Goal: Communication & Community: Ask a question

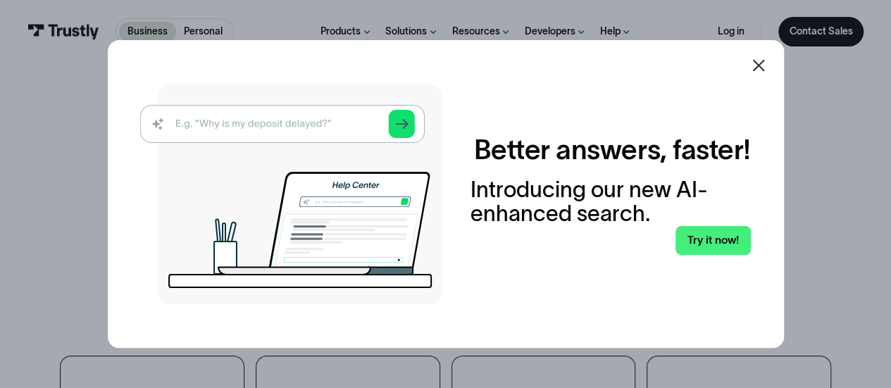
click at [764, 71] on icon at bounding box center [758, 65] width 17 height 17
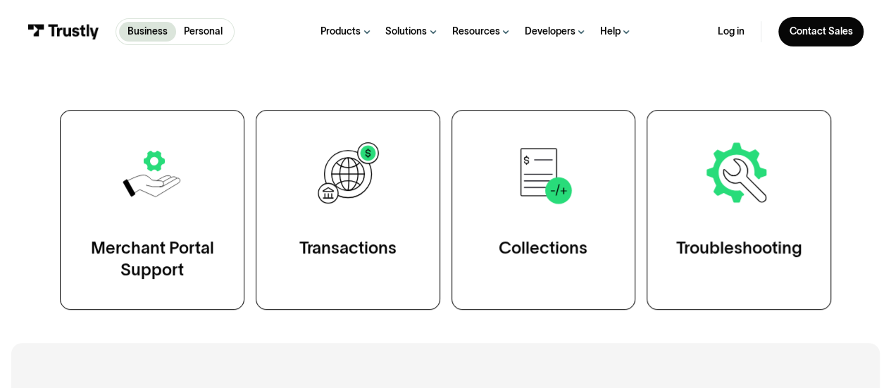
scroll to position [248, 0]
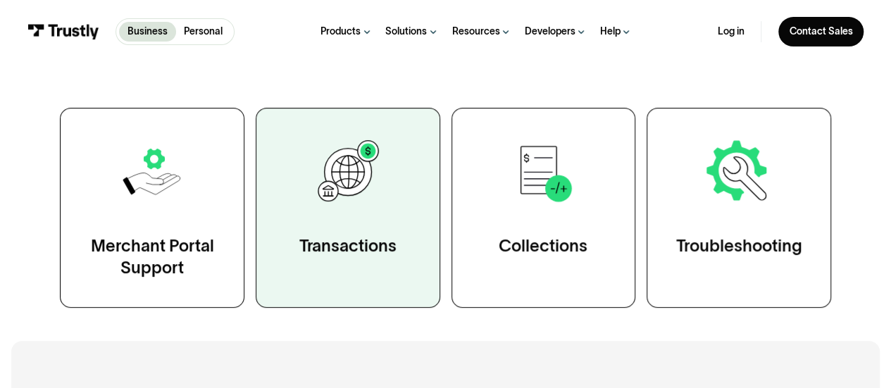
click at [358, 181] on img at bounding box center [348, 172] width 72 height 72
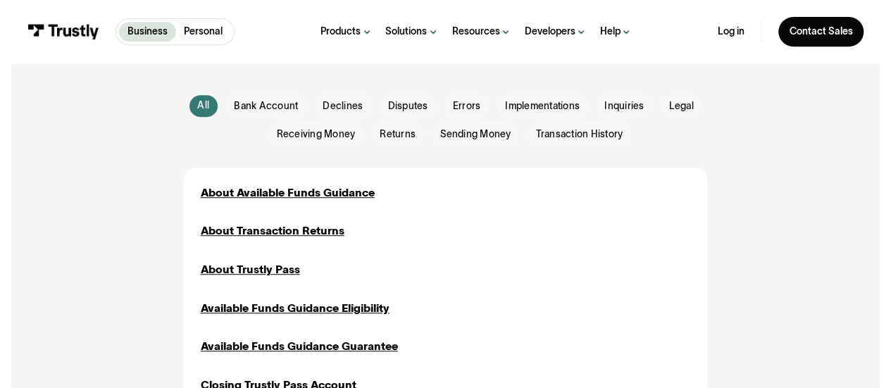
scroll to position [314, 0]
click at [627, 104] on span "Inquiries" at bounding box center [623, 107] width 39 height 14
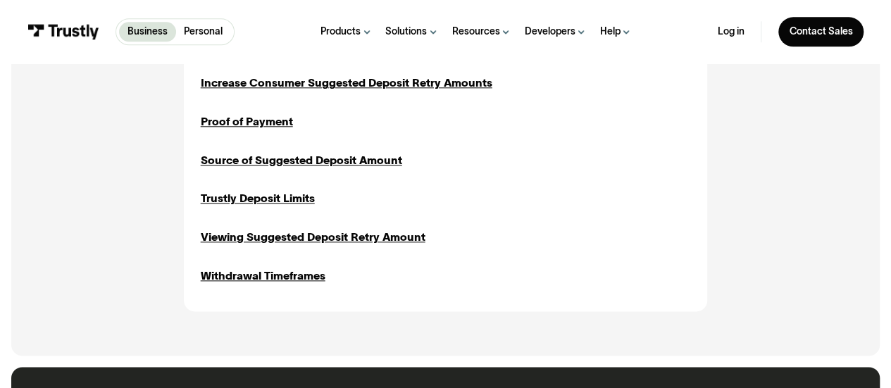
scroll to position [735, 0]
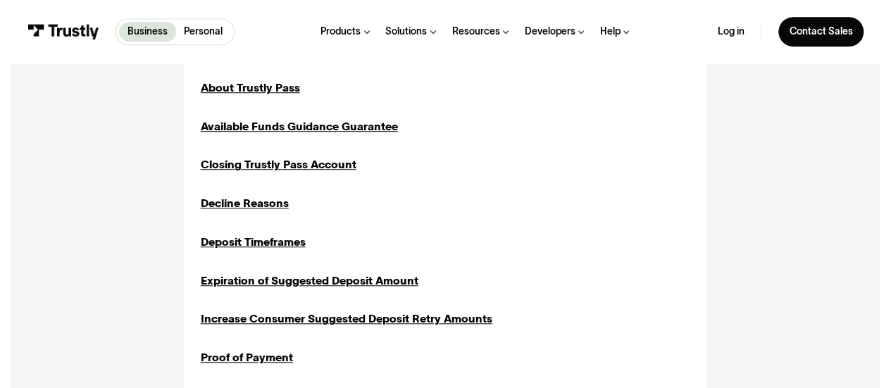
click at [635, 109] on div "About Available Funds Guidance Implementations Inquiries Sending Money About Tr…" at bounding box center [446, 262] width 490 height 518
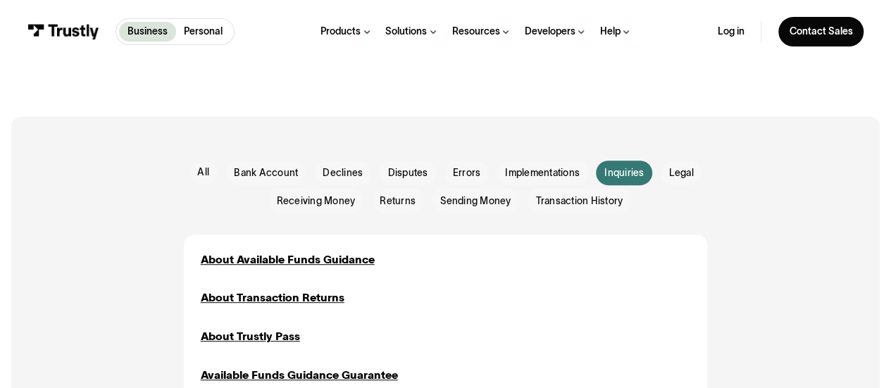
scroll to position [247, 0]
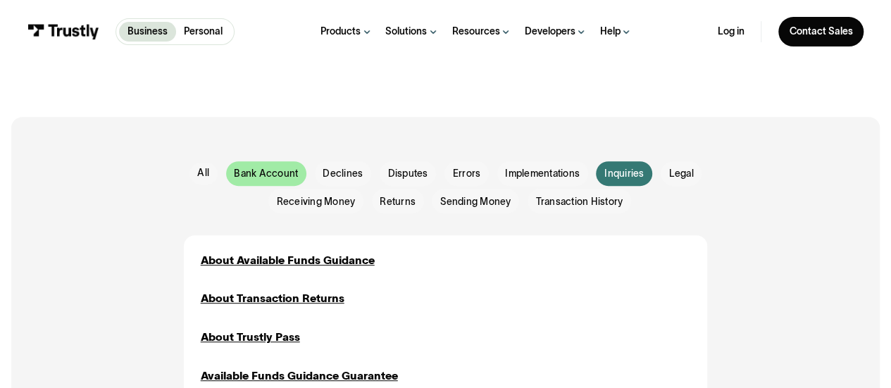
click at [273, 167] on span "Bank Account" at bounding box center [266, 174] width 64 height 14
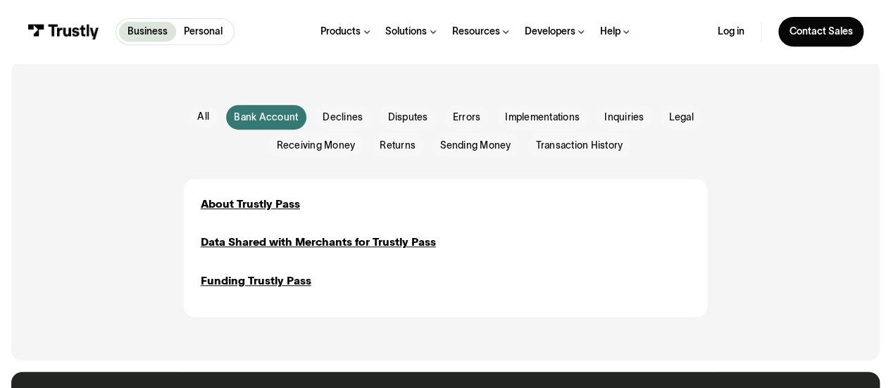
scroll to position [299, 0]
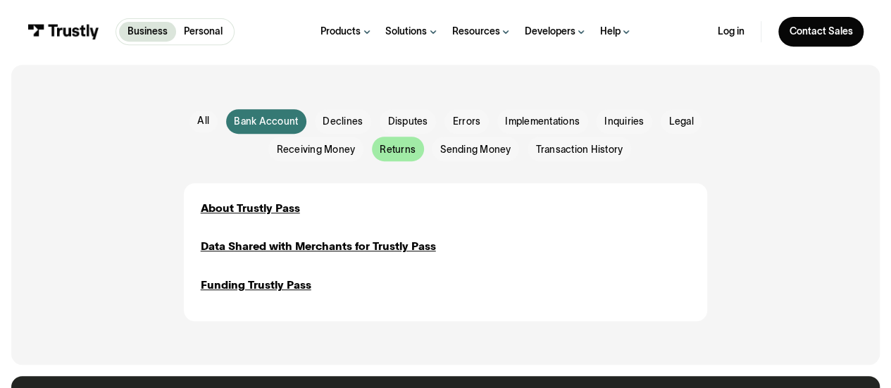
click at [403, 146] on span "Returns" at bounding box center [398, 150] width 36 height 14
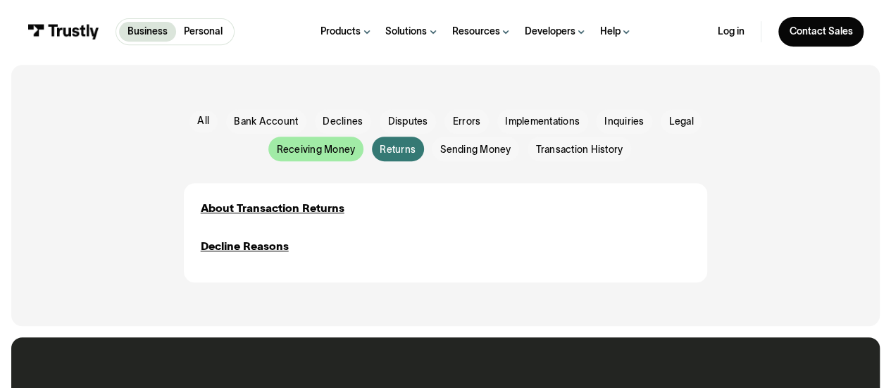
click at [299, 158] on div "Email Form" at bounding box center [315, 149] width 95 height 25
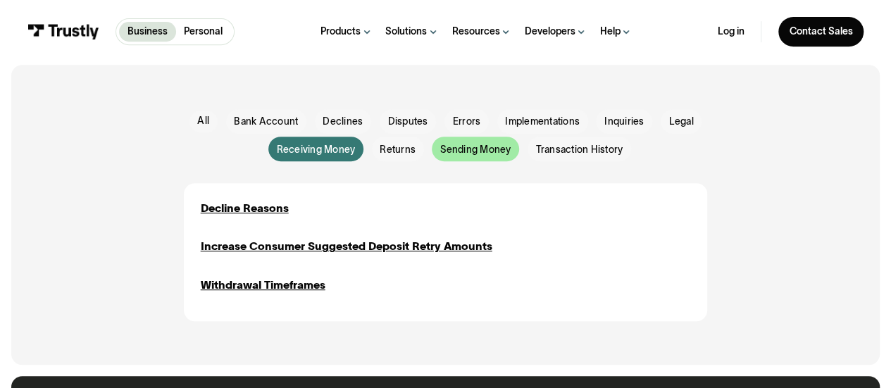
click at [479, 145] on span "Sending Money" at bounding box center [475, 150] width 70 height 14
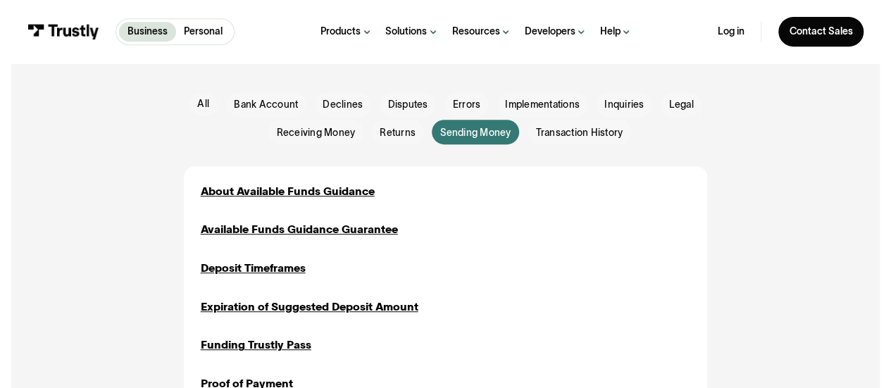
scroll to position [315, 0]
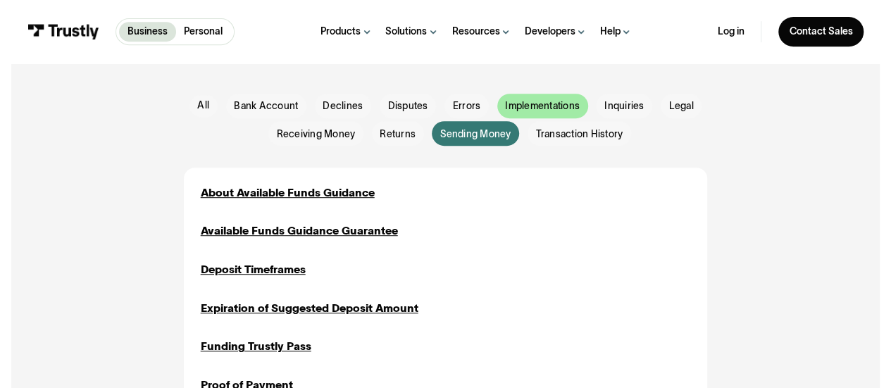
click at [532, 104] on span "Implementations" at bounding box center [542, 106] width 75 height 14
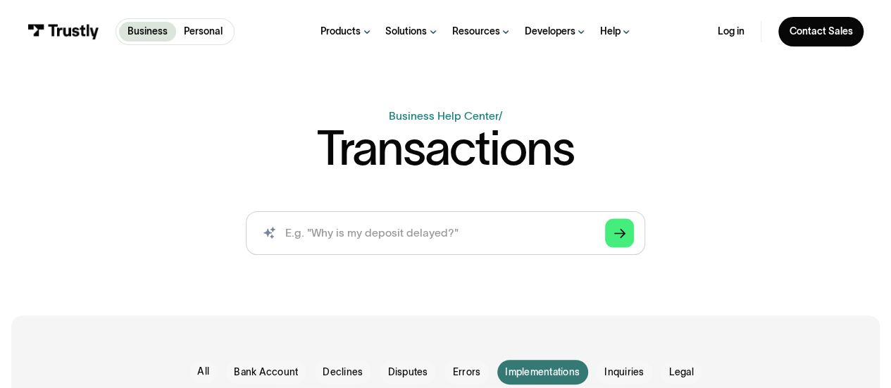
scroll to position [144, 0]
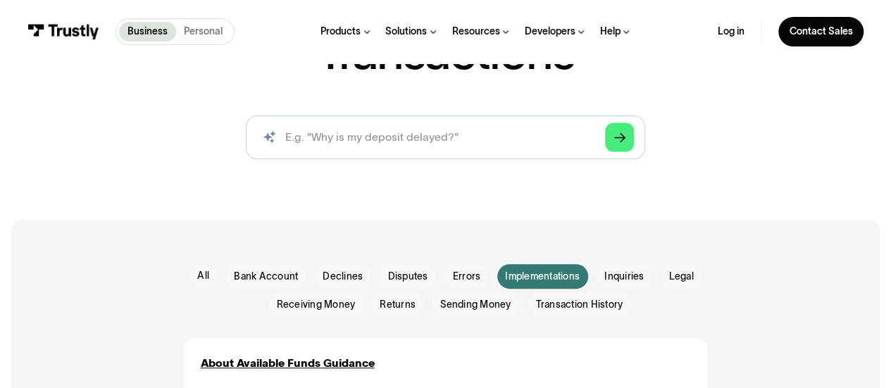
click at [196, 32] on p "Personal" at bounding box center [203, 32] width 39 height 15
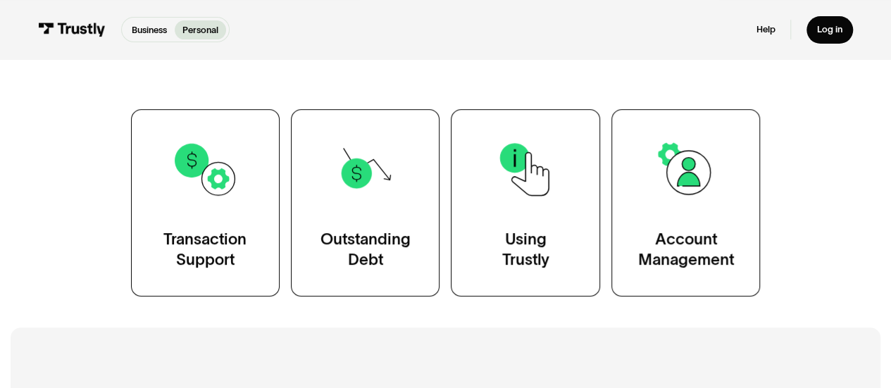
scroll to position [299, 0]
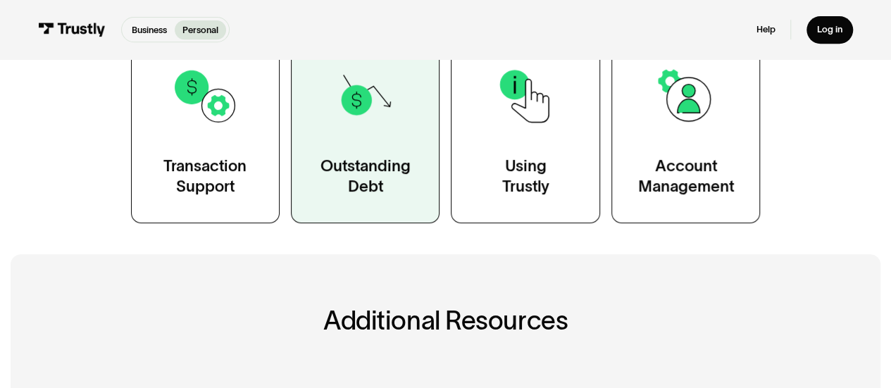
click at [368, 123] on img at bounding box center [365, 96] width 67 height 67
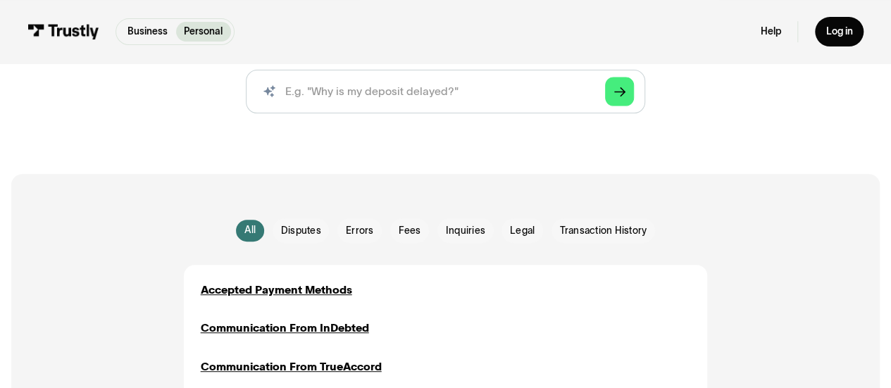
scroll to position [189, 0]
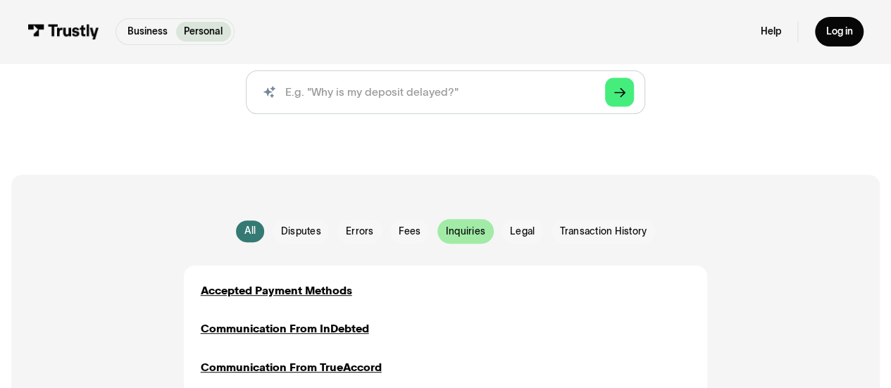
click at [468, 237] on span "Inquiries" at bounding box center [465, 232] width 39 height 14
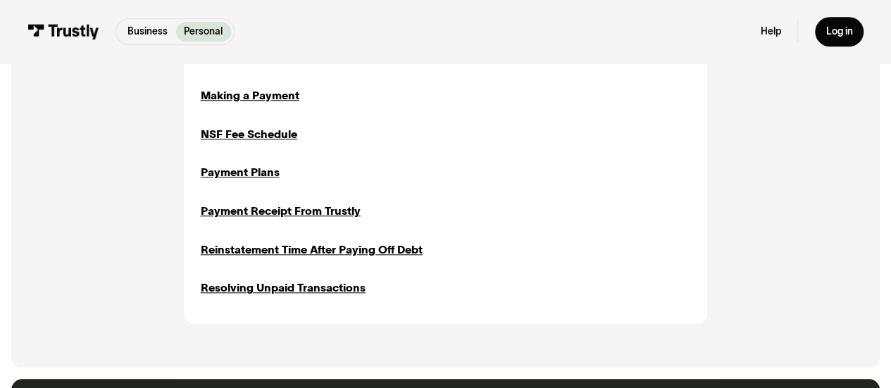
scroll to position [668, 0]
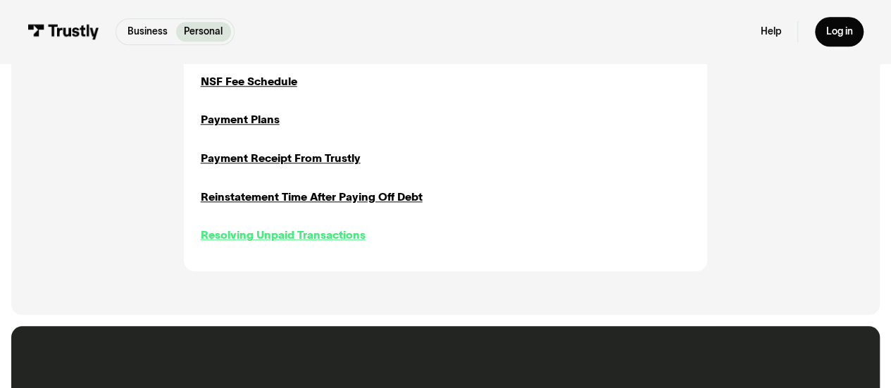
click at [340, 235] on div "Resolving Unpaid Transactions" at bounding box center [283, 235] width 165 height 16
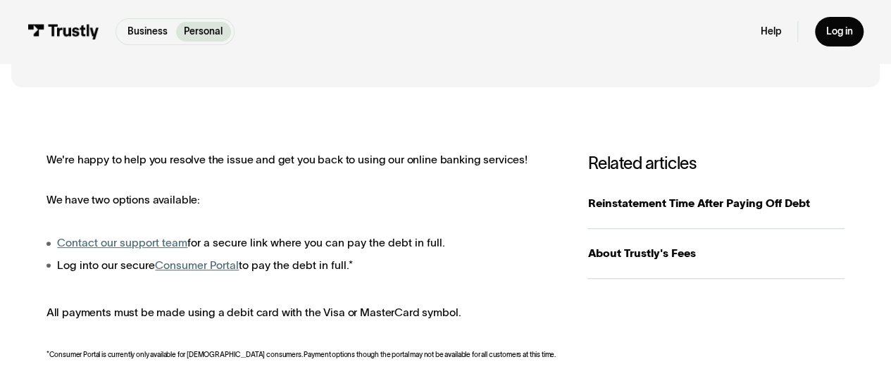
scroll to position [161, 0]
click at [133, 239] on link "Contact our support team" at bounding box center [122, 243] width 130 height 12
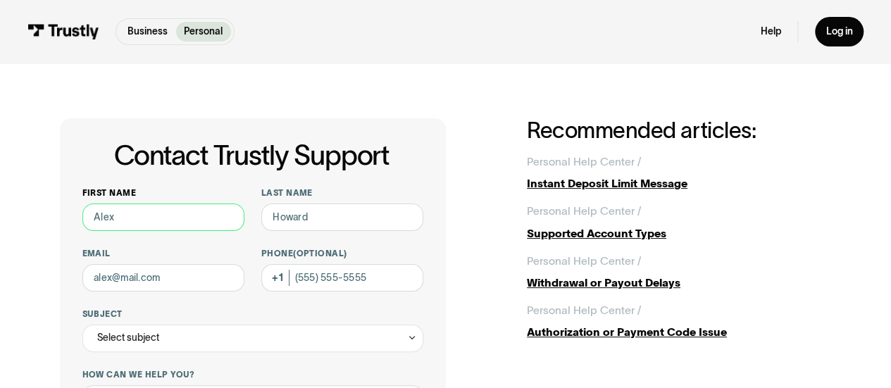
click at [120, 218] on input "First name" at bounding box center [163, 217] width 163 height 27
type input "[PERSON_NAME]"
type input "Findlay"
type input "[PHONE_NUMBER]"
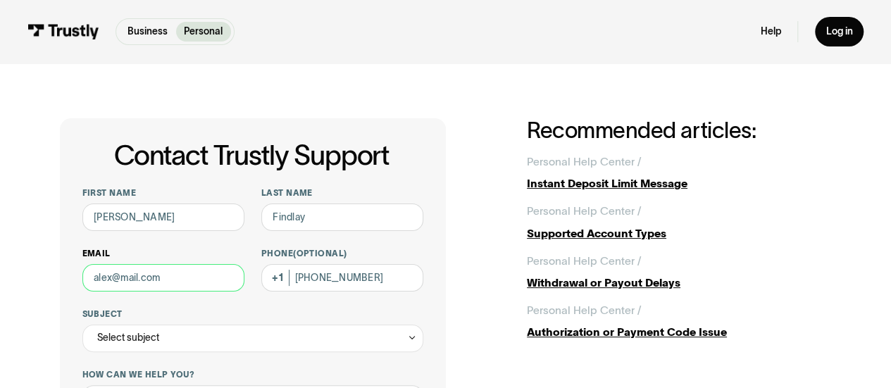
click at [136, 277] on input "Email" at bounding box center [163, 277] width 163 height 27
type input "[EMAIL_ADDRESS][DOMAIN_NAME]"
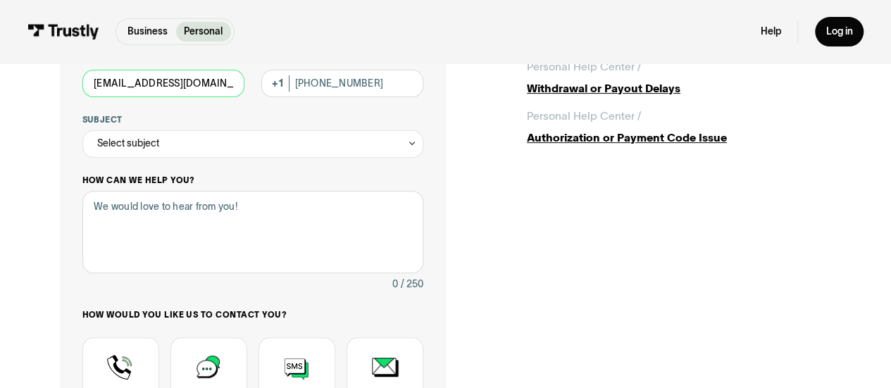
scroll to position [194, 0]
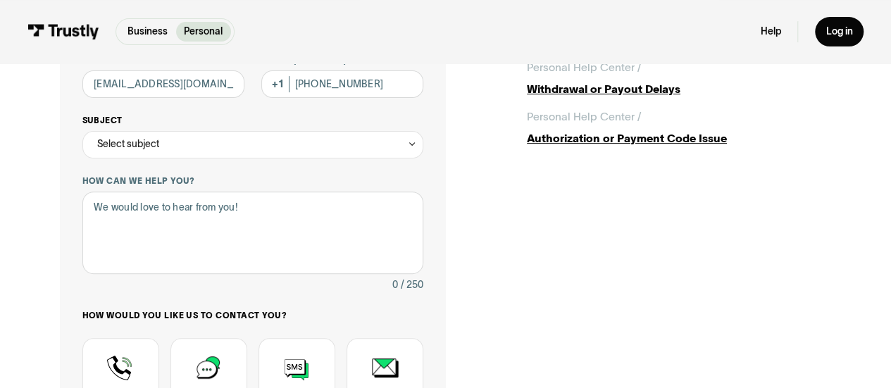
click at [167, 137] on div "Select subject" at bounding box center [253, 144] width 342 height 27
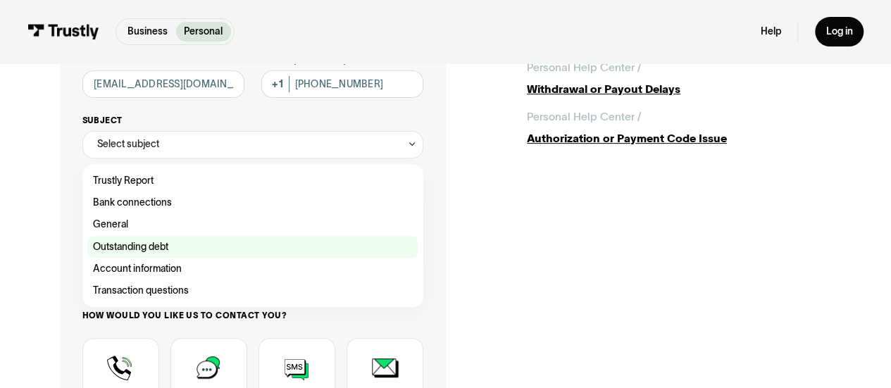
click at [169, 242] on div "Contact Trustly Support" at bounding box center [252, 247] width 330 height 22
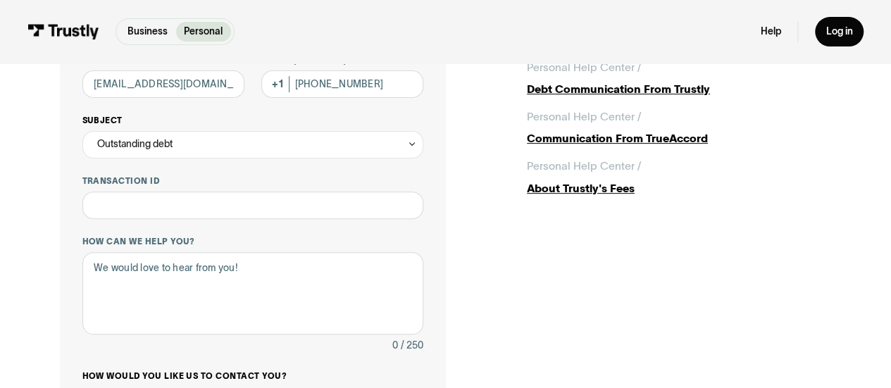
click at [193, 140] on div "Outstanding debt" at bounding box center [253, 144] width 342 height 27
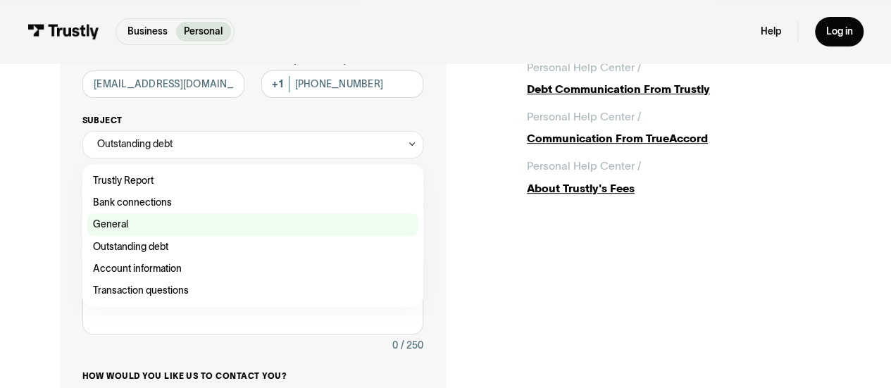
click at [152, 231] on div "Contact Trustly Support" at bounding box center [252, 224] width 330 height 22
type input "*******"
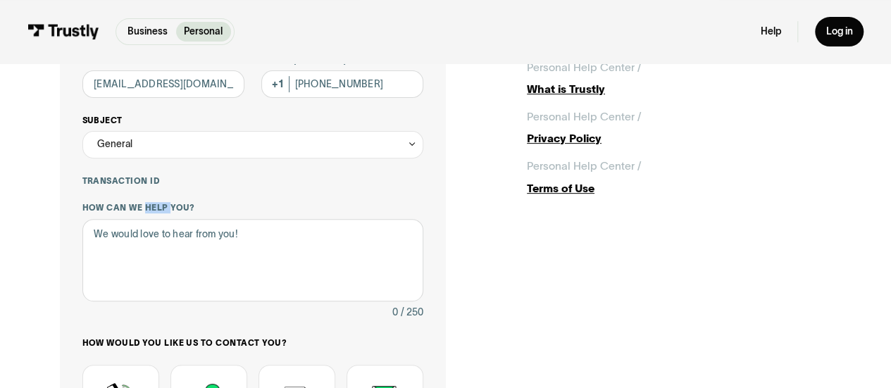
click at [152, 231] on div "How can we help you? 0 / 250" at bounding box center [253, 261] width 342 height 118
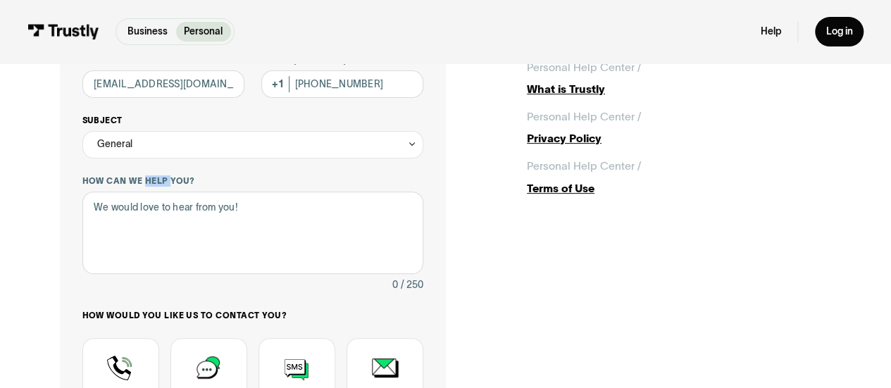
click at [200, 149] on div "General" at bounding box center [253, 144] width 342 height 27
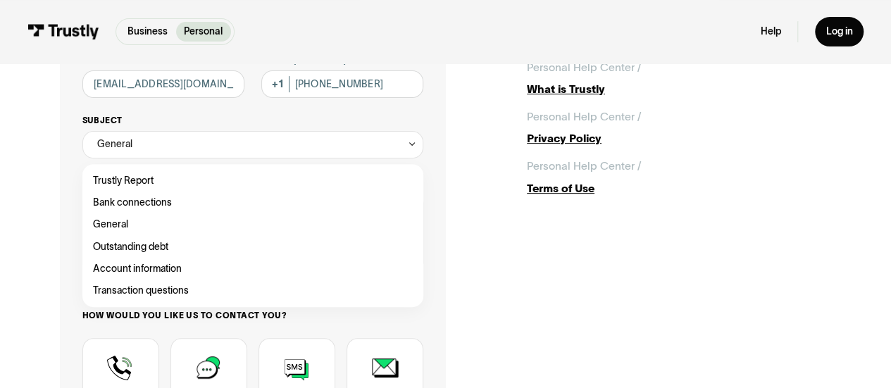
click at [200, 149] on div "General" at bounding box center [253, 144] width 342 height 27
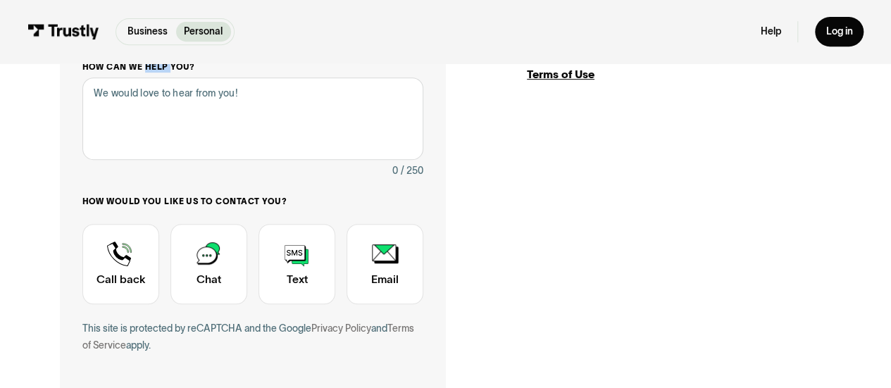
scroll to position [309, 0]
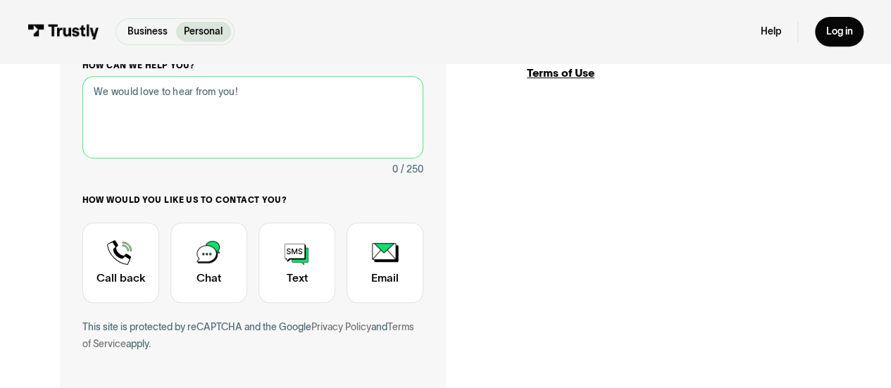
click at [137, 96] on textarea "How can we help you?" at bounding box center [253, 117] width 342 height 82
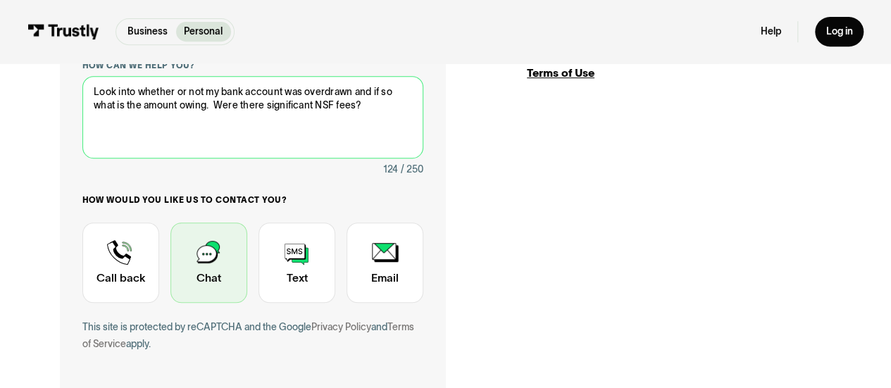
type textarea "Look into whether or not my bank account was overdrawn and if so what is the am…"
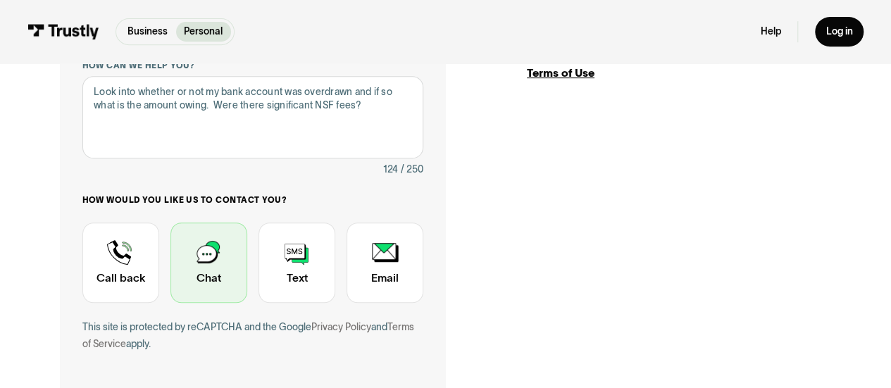
click at [206, 257] on div "Contact Trustly Support" at bounding box center [208, 263] width 77 height 80
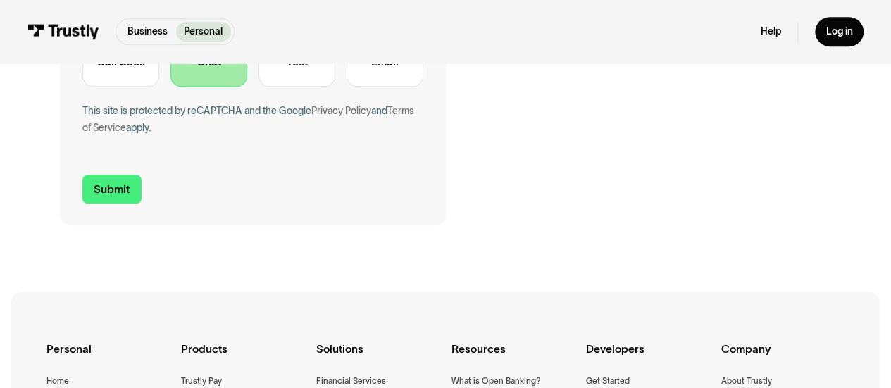
scroll to position [528, 0]
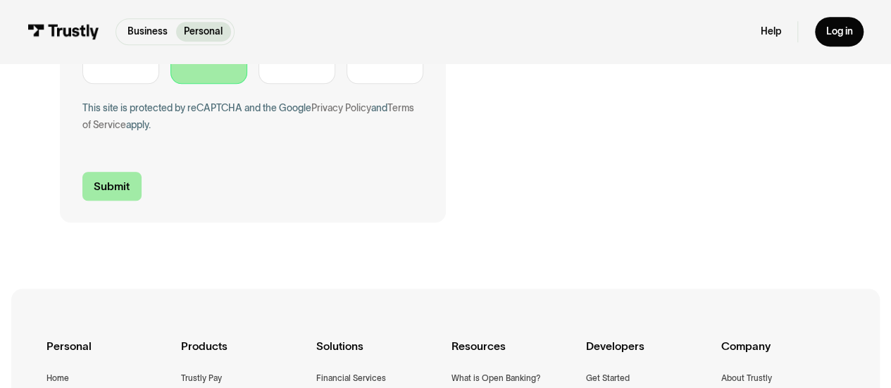
click at [116, 192] on input "Submit" at bounding box center [111, 186] width 59 height 29
type input "[PHONE_NUMBER]"
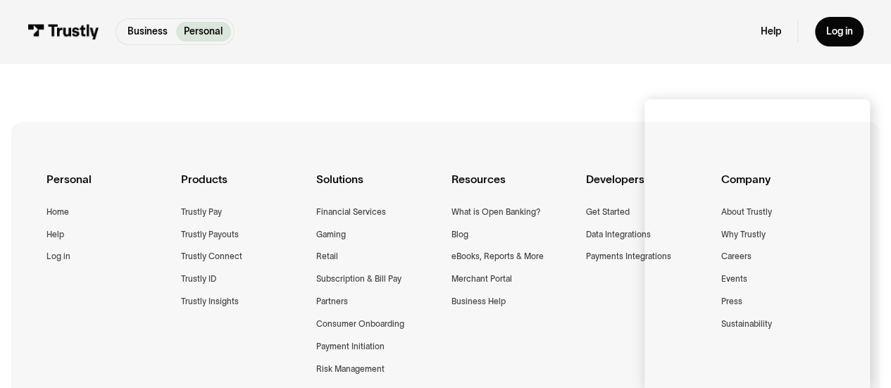
scroll to position [446, 0]
